Goal: Book appointment/travel/reservation

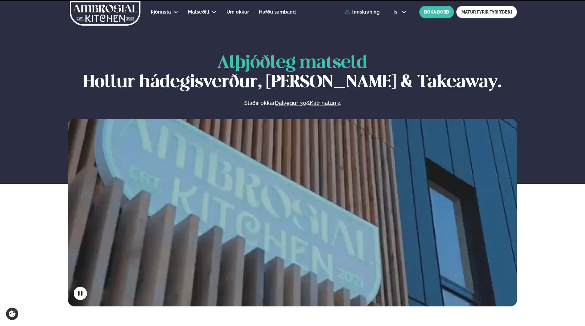
scroll to position [211, 0]
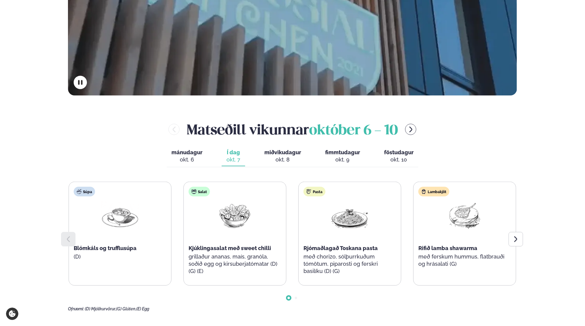
click at [515, 239] on icon at bounding box center [516, 238] width 7 height 7
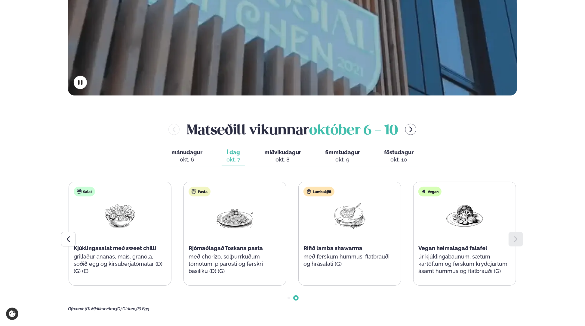
click at [73, 241] on div at bounding box center [68, 239] width 14 height 14
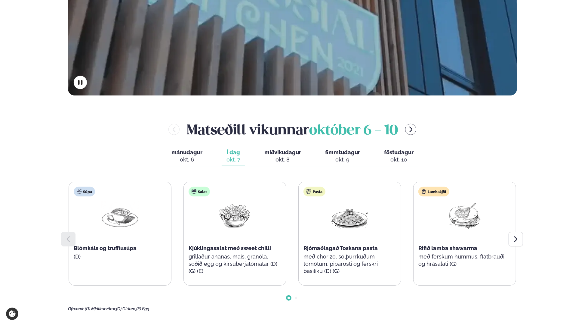
click at [515, 241] on icon at bounding box center [515, 239] width 3 height 6
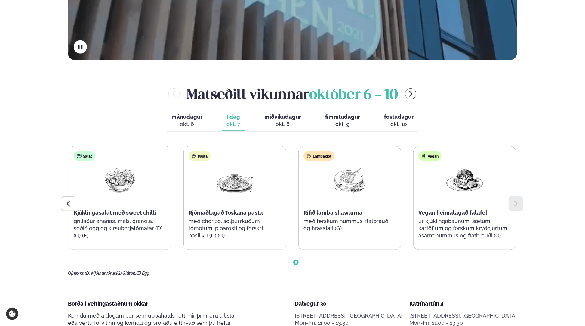
scroll to position [301, 0]
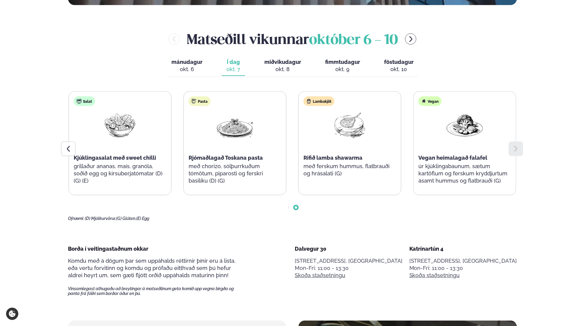
click at [280, 68] on div "okt. 8" at bounding box center [283, 69] width 37 height 7
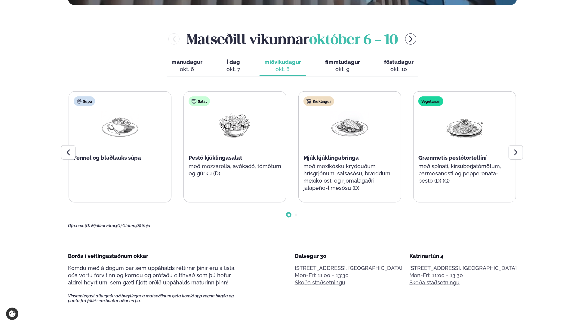
click at [514, 151] on icon at bounding box center [516, 152] width 7 height 7
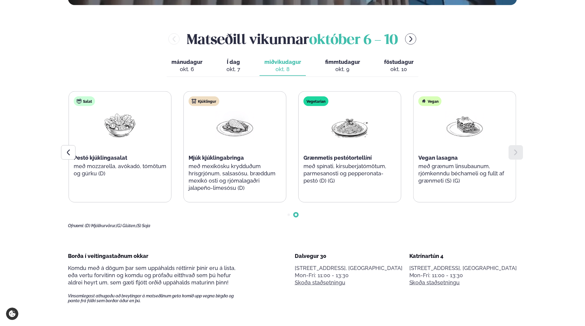
click at [334, 67] on div "okt. 9" at bounding box center [342, 69] width 35 height 7
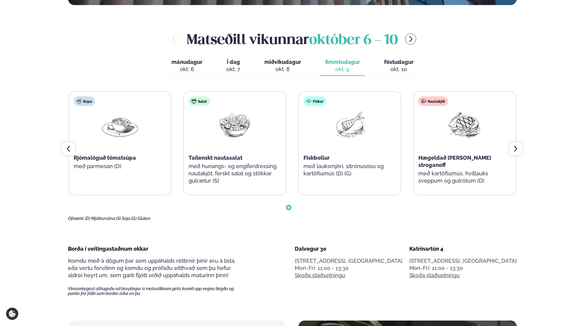
click at [406, 65] on button "föstudagur fös. [DATE]" at bounding box center [399, 66] width 39 height 20
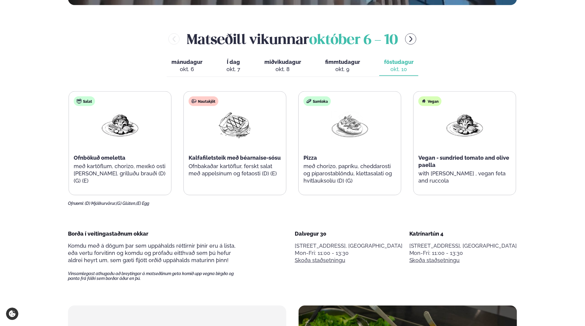
click at [335, 73] on div "okt. 9" at bounding box center [342, 69] width 35 height 7
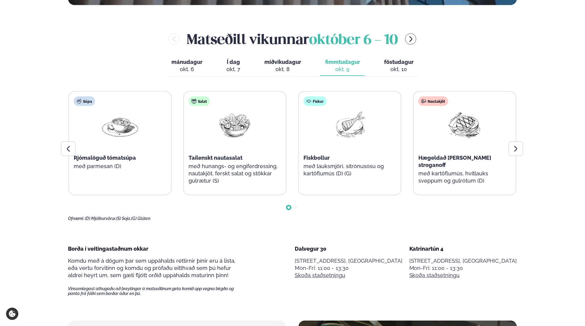
click at [393, 63] on span "föstudagur" at bounding box center [399, 62] width 30 height 6
